Goal: Task Accomplishment & Management: Manage account settings

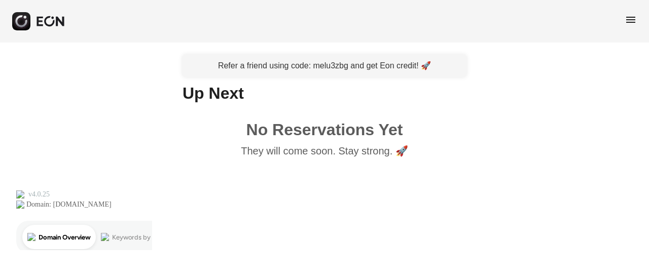
click at [44, 21] on icon "button" at bounding box center [50, 21] width 30 height 11
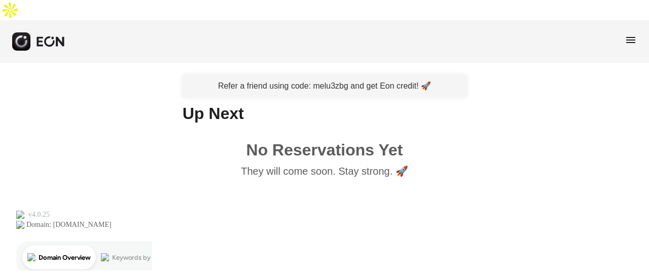
click at [626, 34] on span "menu" at bounding box center [630, 40] width 12 height 12
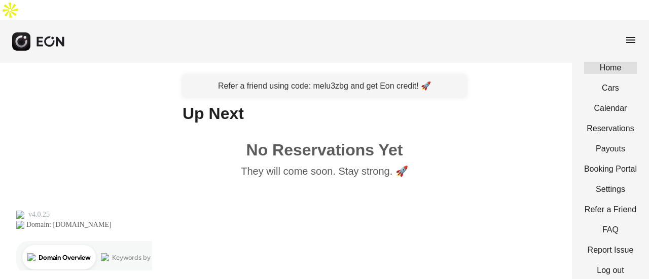
click at [612, 62] on link "Home" at bounding box center [610, 68] width 53 height 12
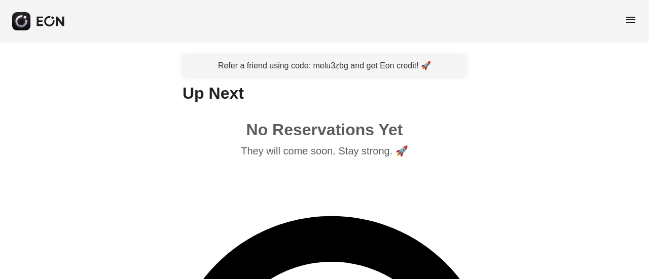
scroll to position [51, 0]
click at [623, 21] on div "menu" at bounding box center [324, 21] width 649 height 43
click at [629, 22] on span "menu" at bounding box center [630, 20] width 12 height 12
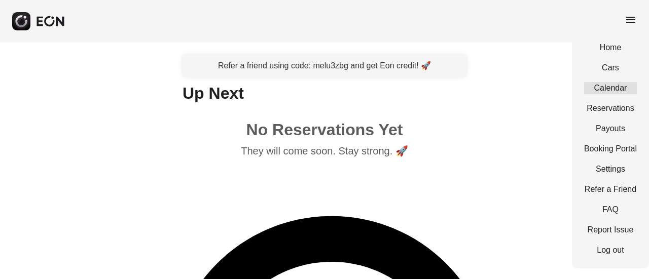
click at [619, 89] on link "Calendar" at bounding box center [610, 88] width 53 height 12
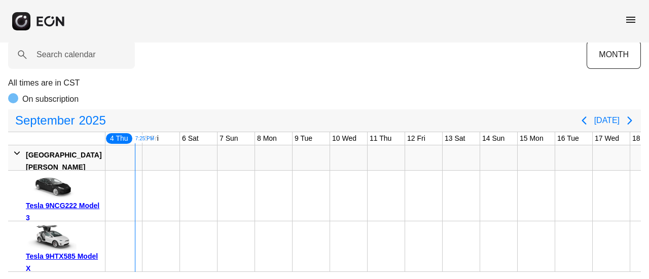
click at [633, 22] on span "menu" at bounding box center [630, 20] width 12 height 12
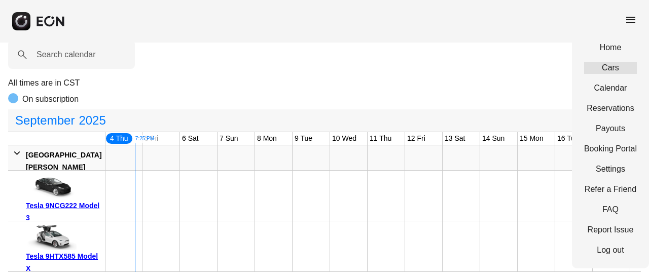
click at [613, 67] on link "Cars" at bounding box center [610, 68] width 53 height 12
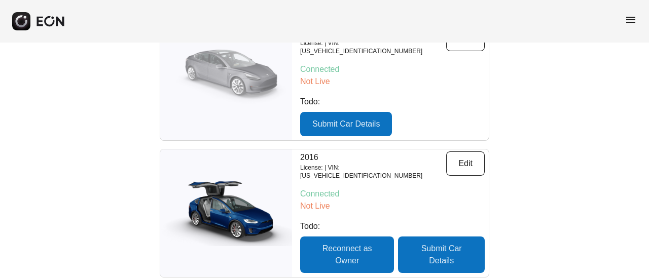
scroll to position [152, 0]
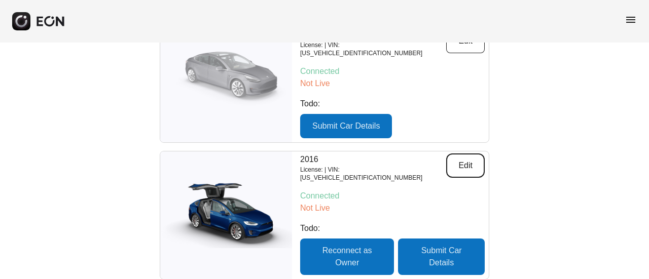
click at [464, 154] on button "Edit" at bounding box center [465, 166] width 39 height 24
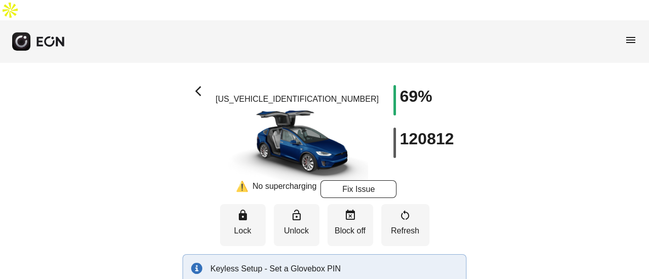
type input "**********"
type Seats "*"
type Rate "***"
type Book "*"
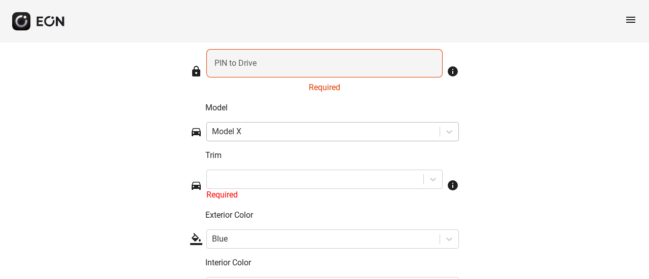
scroll to position [1631, 0]
